Goal: Information Seeking & Learning: Learn about a topic

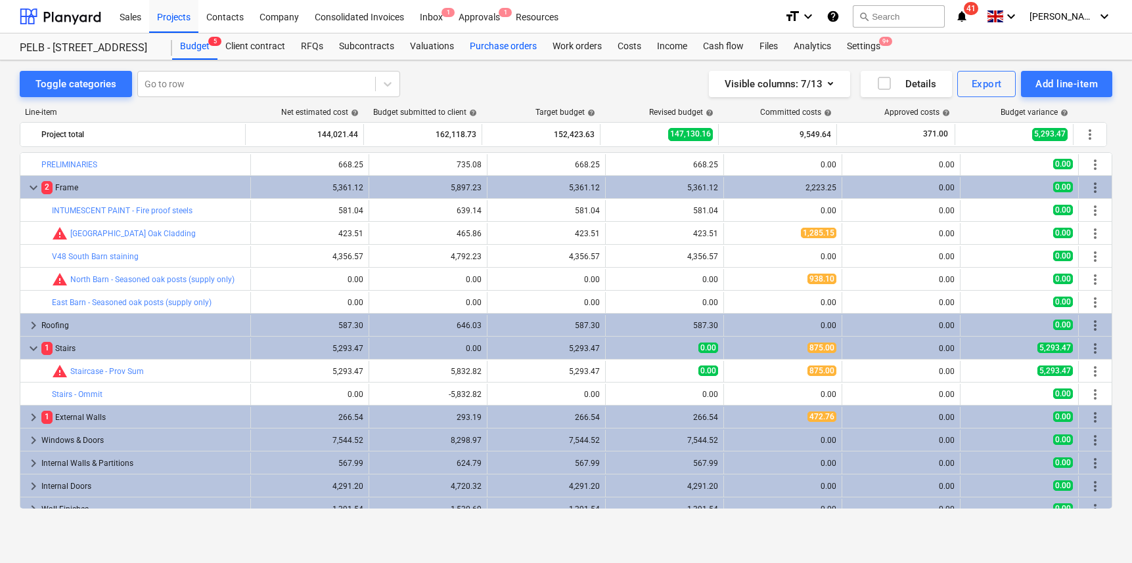
click at [506, 43] on div "Purchase orders" at bounding box center [503, 46] width 83 height 26
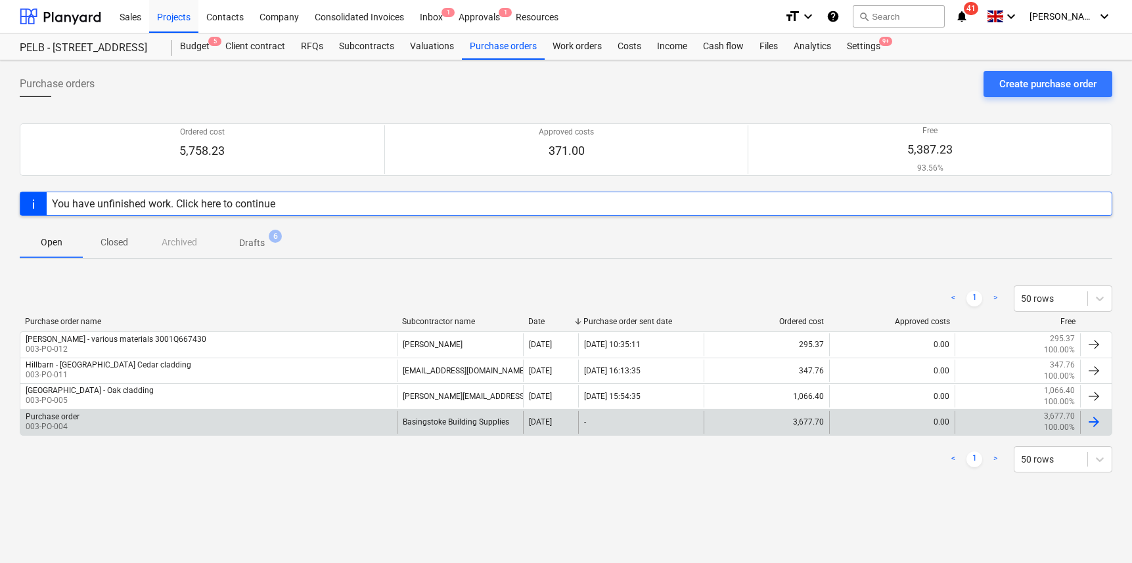
click at [74, 409] on div "Purchase order 003-PO-004 Basingstoke Building Supplies [DATE] - 3,677.70 0.00 …" at bounding box center [566, 422] width 1092 height 26
click at [486, 422] on div "Basingstoke Building Supplies" at bounding box center [459, 422] width 125 height 22
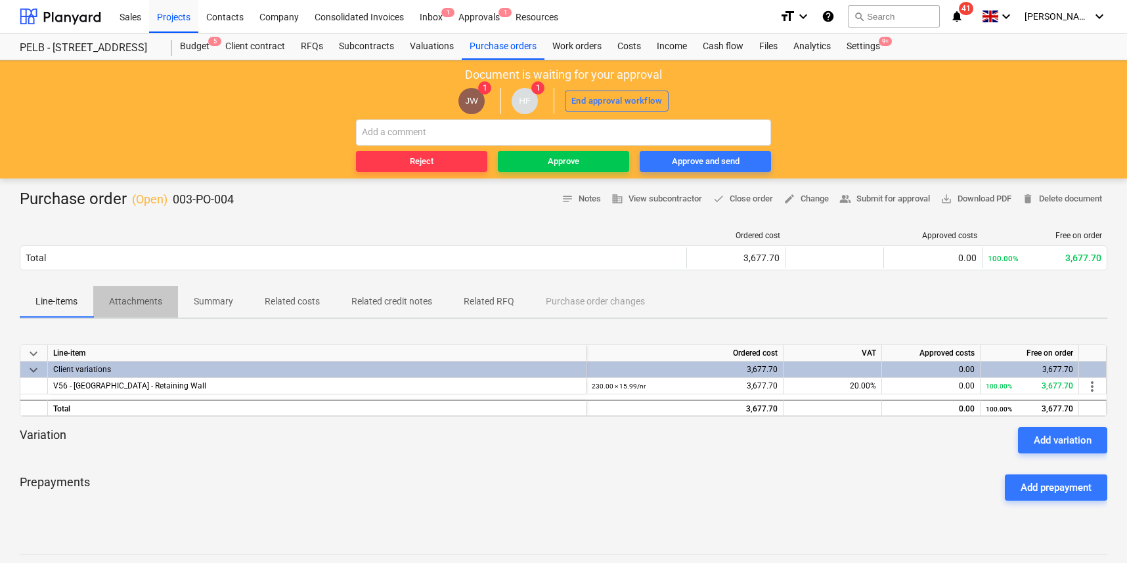
click at [147, 305] on p "Attachments" at bounding box center [135, 302] width 53 height 14
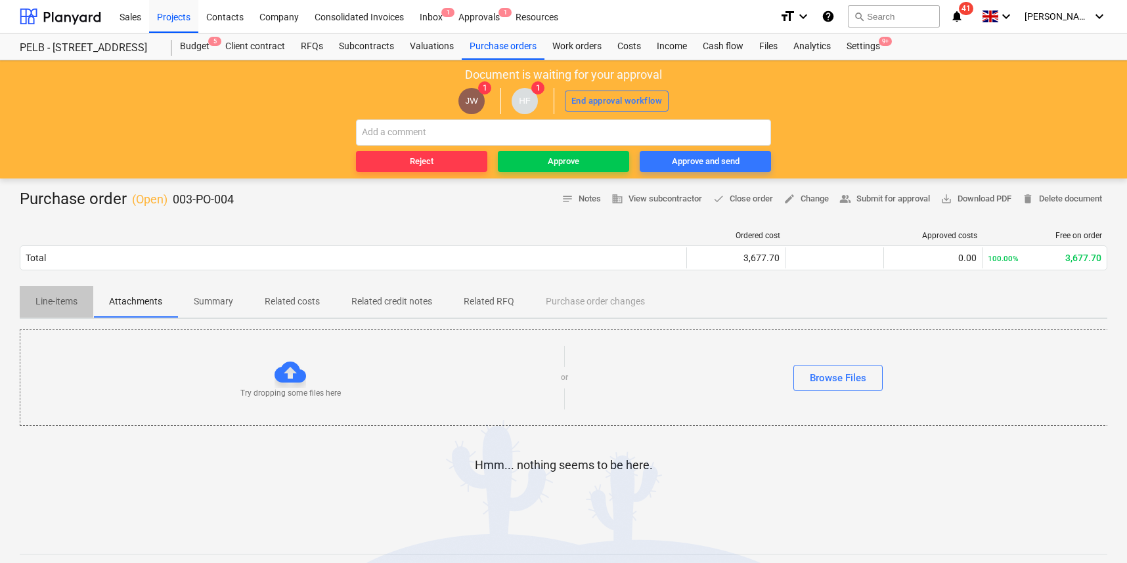
click at [81, 294] on span "Line-items" at bounding box center [57, 302] width 74 height 22
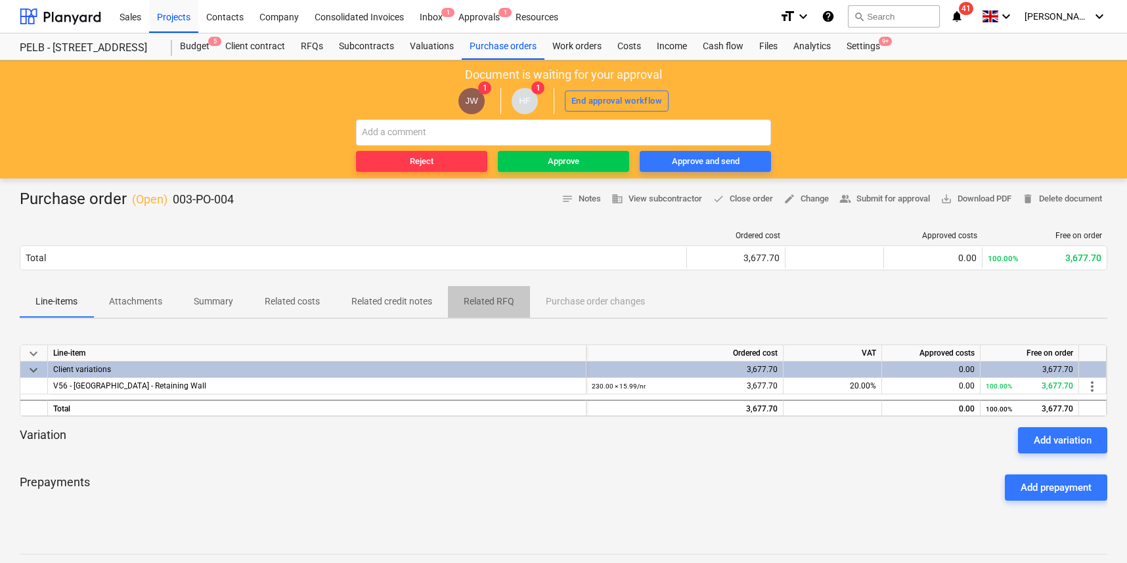
click at [483, 305] on p "Related RFQ" at bounding box center [489, 302] width 51 height 14
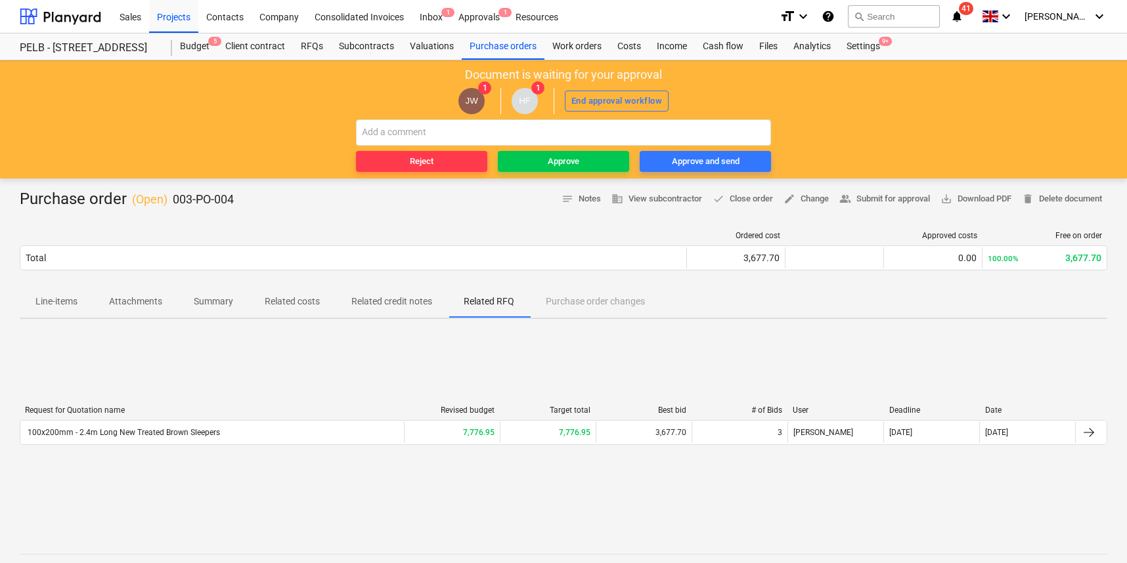
click at [185, 425] on div "100x200mm - 2.4m Long New Treated Brown Sleepers" at bounding box center [212, 432] width 384 height 21
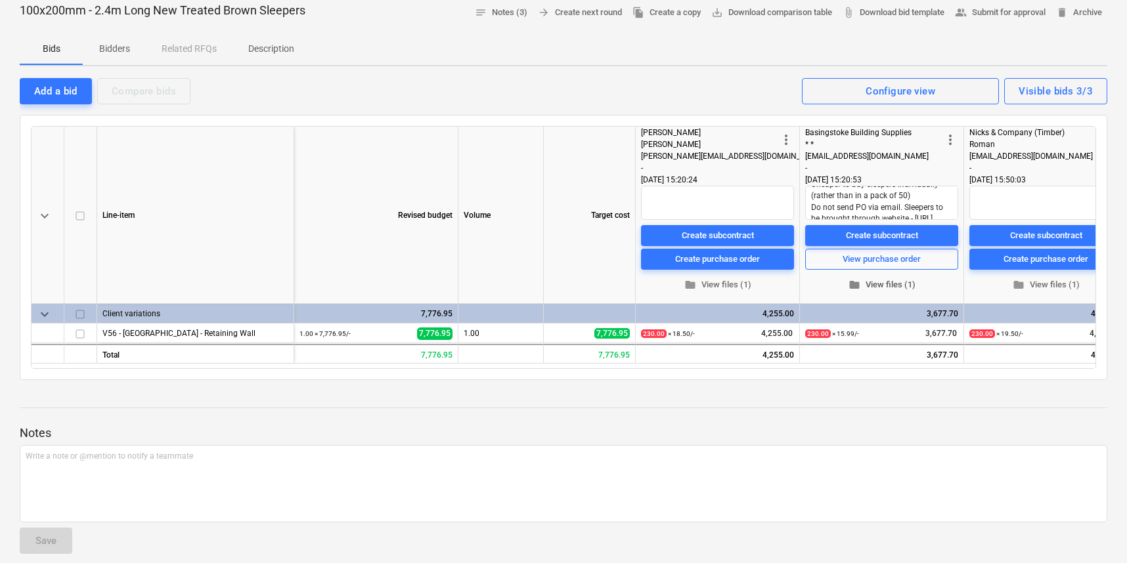
scroll to position [70, 0]
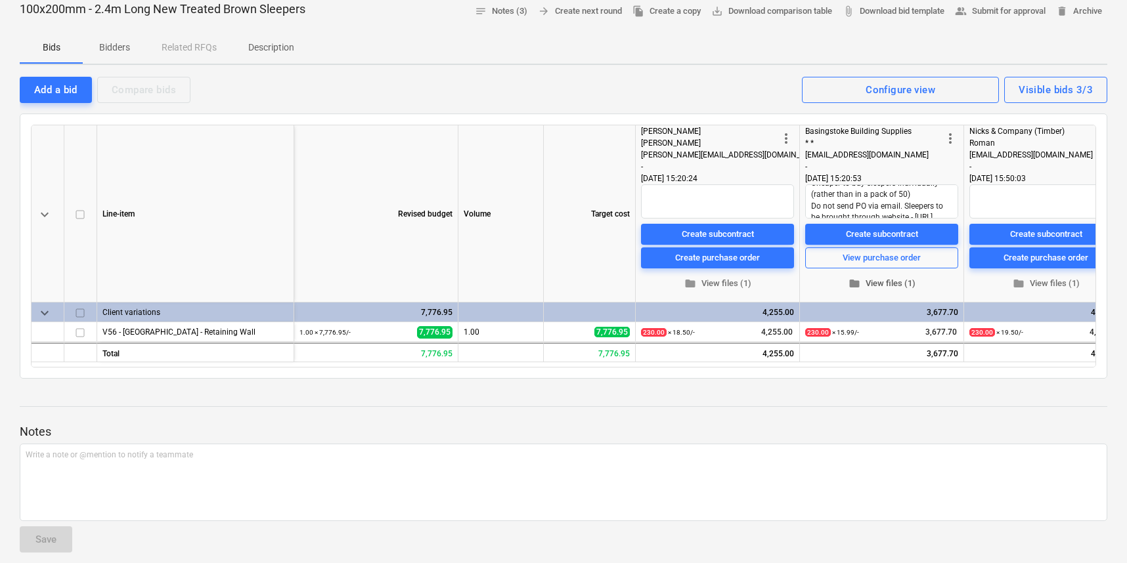
click at [894, 288] on span "folder View files (1)" at bounding box center [881, 283] width 143 height 15
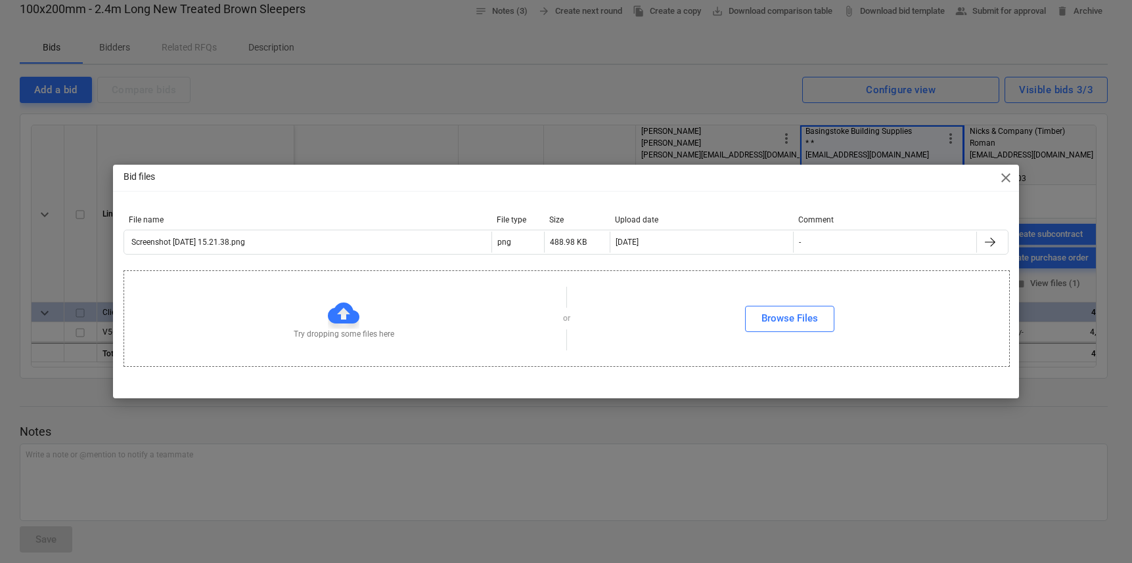
click at [1007, 176] on span "close" at bounding box center [1006, 178] width 16 height 16
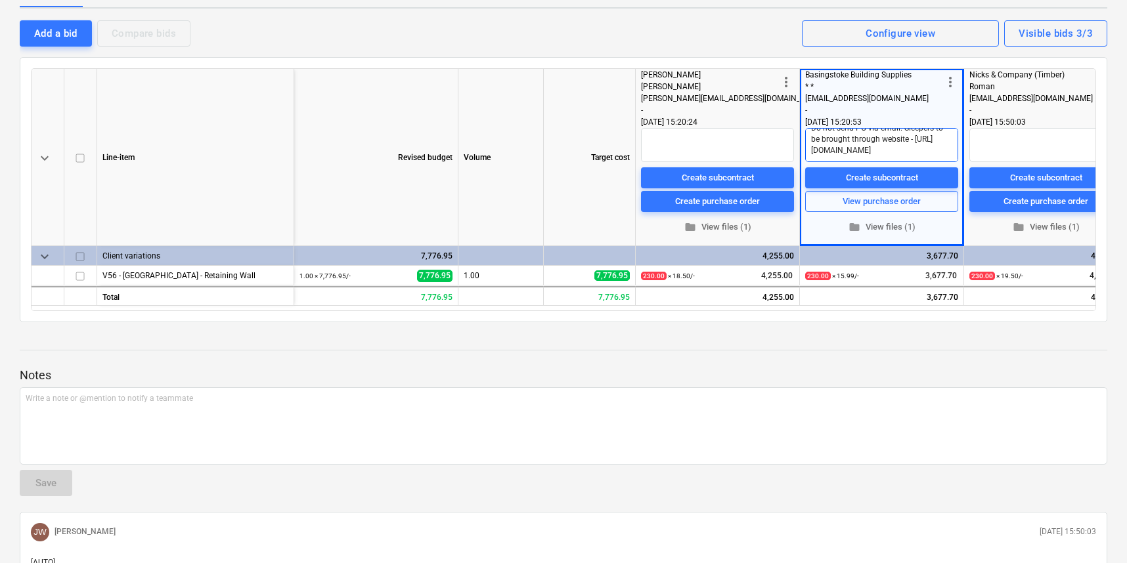
scroll to position [67, 0]
type textarea "x"
drag, startPoint x: 864, startPoint y: 149, endPoint x: 804, endPoint y: 141, distance: 60.9
click at [804, 141] on div "more_vert Basingstoke Building Supplies * * [EMAIL_ADDRESS][DOMAIN_NAME] - [DAT…" at bounding box center [882, 157] width 164 height 177
